Goal: Task Accomplishment & Management: Use online tool/utility

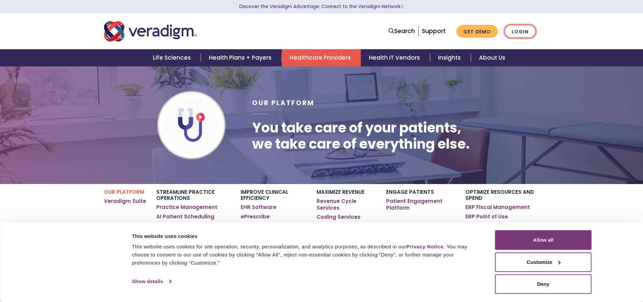
click at [519, 31] on link "Login" at bounding box center [520, 32] width 32 height 14
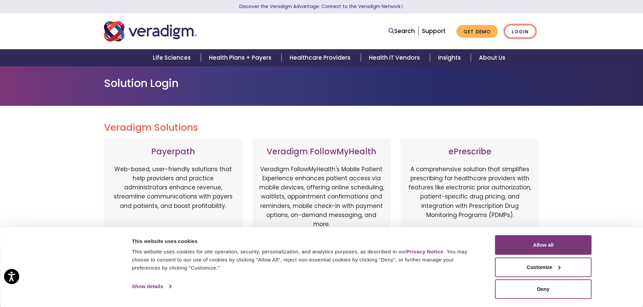
click at [519, 33] on link "Login" at bounding box center [520, 32] width 32 height 14
click at [540, 288] on button "Deny" at bounding box center [543, 290] width 97 height 20
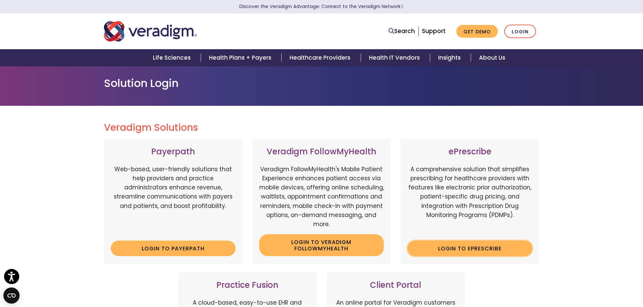
click at [464, 249] on link "Login to ePrescribe" at bounding box center [469, 249] width 125 height 16
